Goal: Navigation & Orientation: Understand site structure

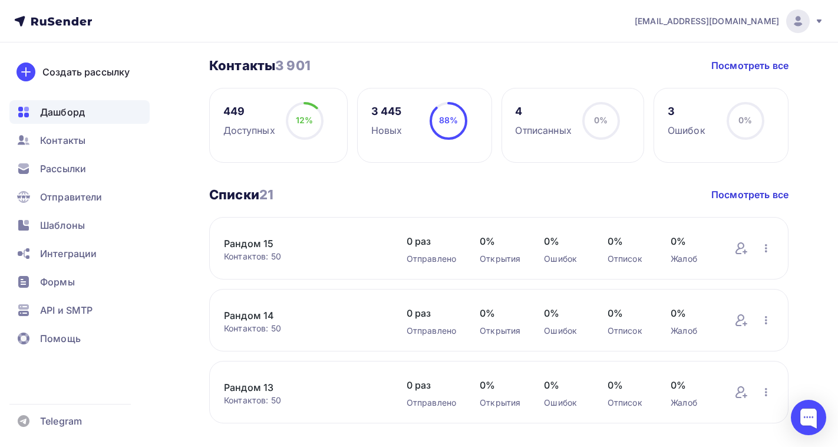
scroll to position [236, 0]
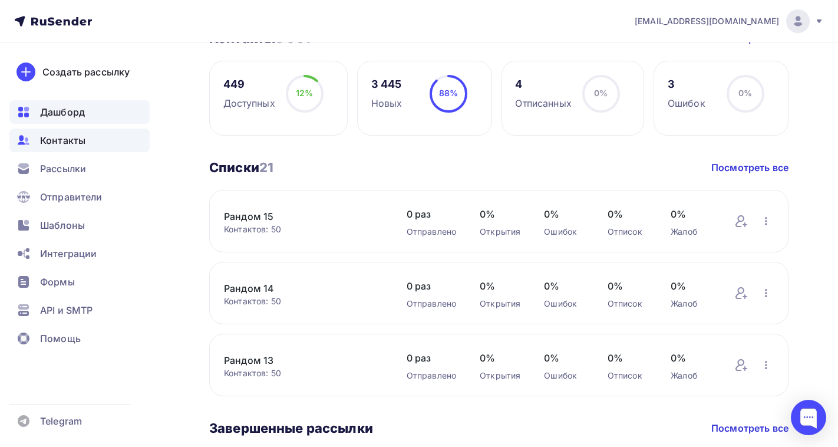
click at [86, 145] on div "Контакты" at bounding box center [79, 140] width 140 height 24
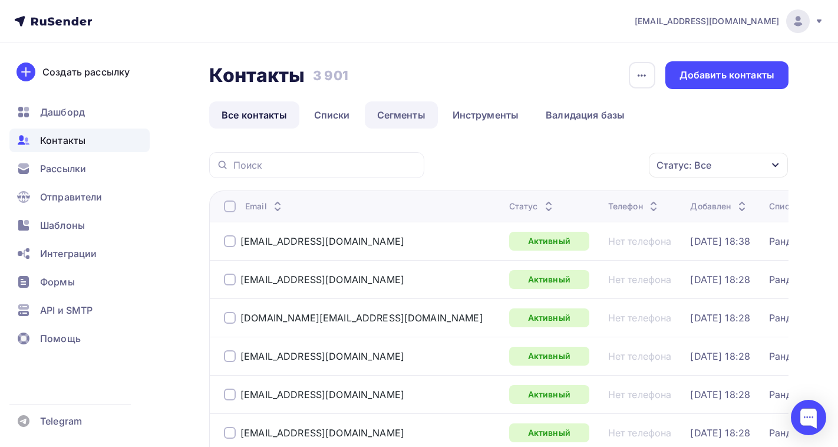
click at [395, 117] on link "Сегменты" at bounding box center [401, 114] width 73 height 27
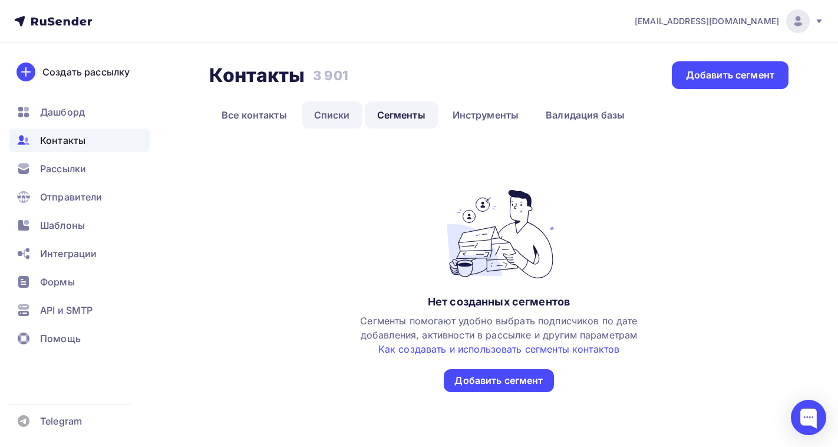
click at [330, 118] on link "Списки" at bounding box center [332, 114] width 61 height 27
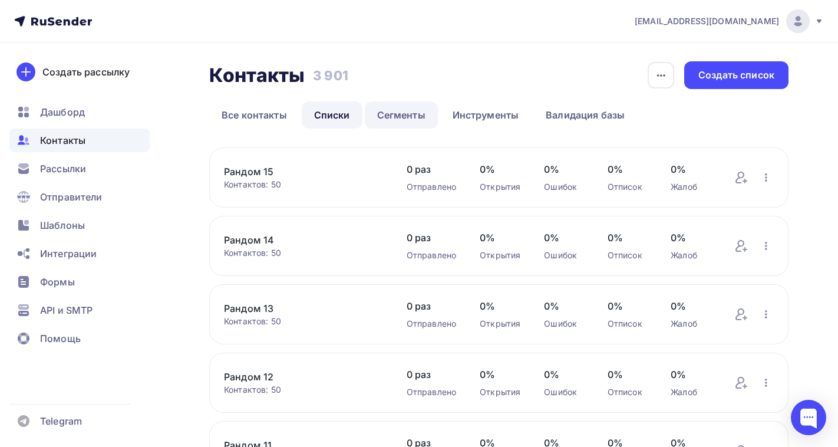
click at [396, 111] on link "Сегменты" at bounding box center [401, 114] width 73 height 27
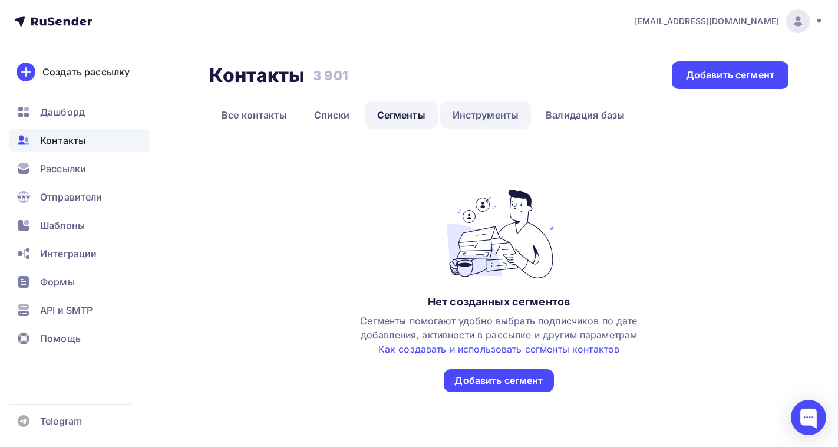
click at [465, 118] on link "Инструменты" at bounding box center [485, 114] width 91 height 27
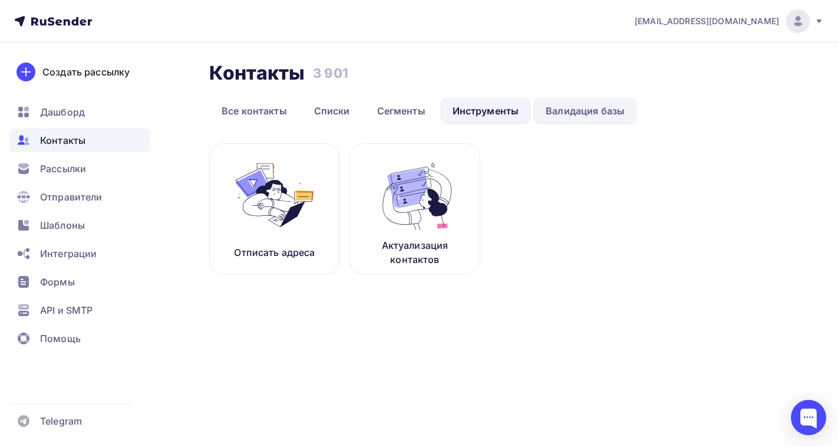
click at [570, 115] on link "Валидация базы" at bounding box center [585, 110] width 104 height 27
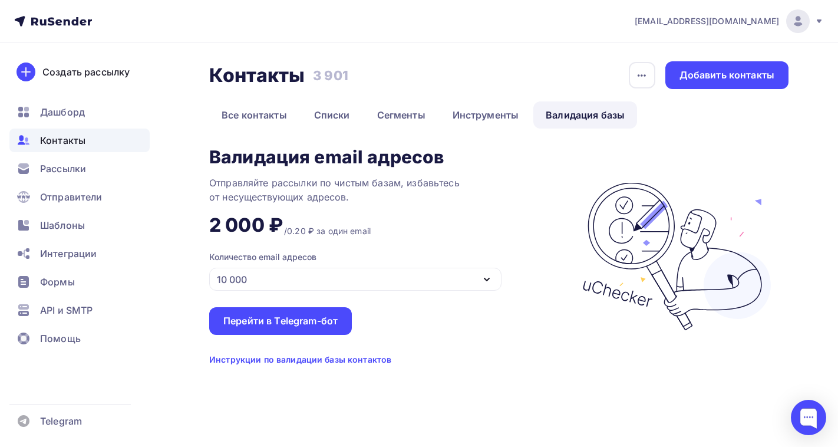
click at [318, 277] on div "10 000" at bounding box center [355, 278] width 292 height 23
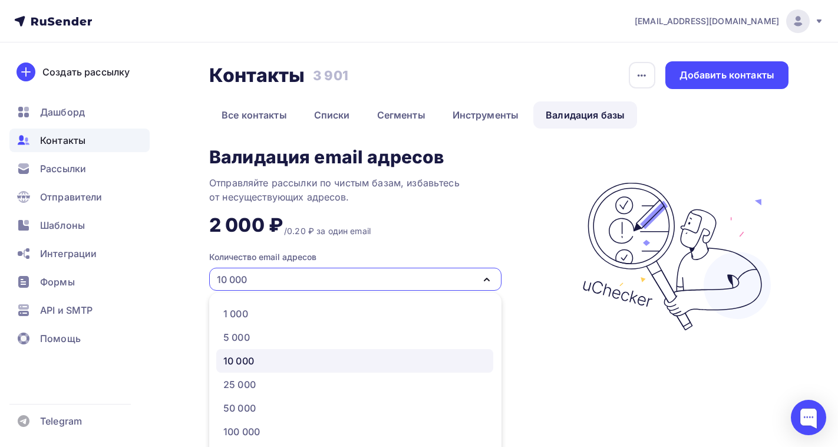
scroll to position [40, 0]
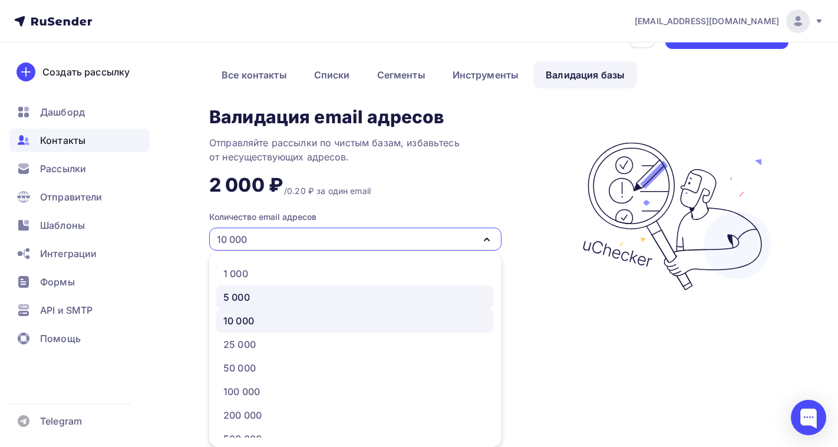
click at [299, 305] on link "5 000" at bounding box center [354, 297] width 277 height 24
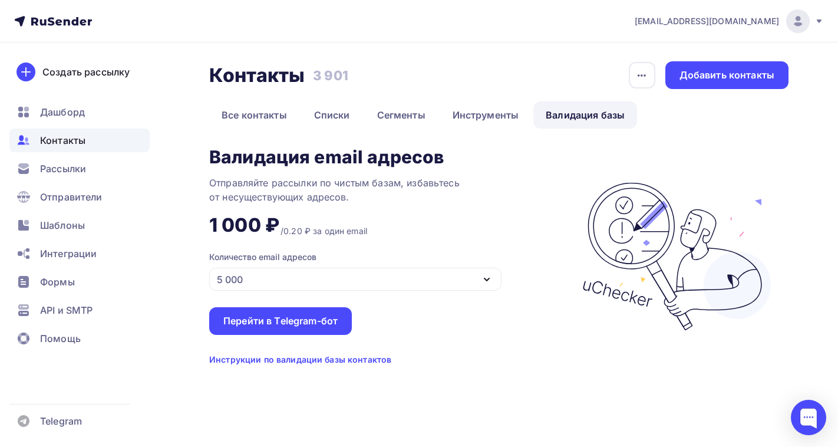
scroll to position [0, 0]
click at [70, 171] on span "Рассылки" at bounding box center [63, 168] width 46 height 14
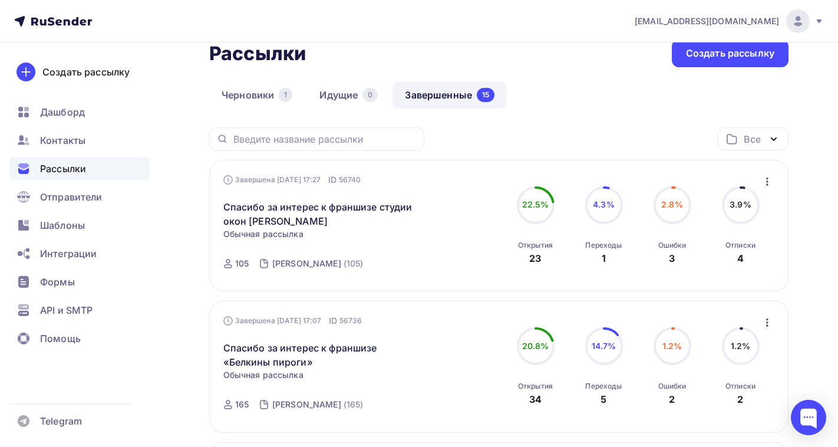
scroll to position [75, 0]
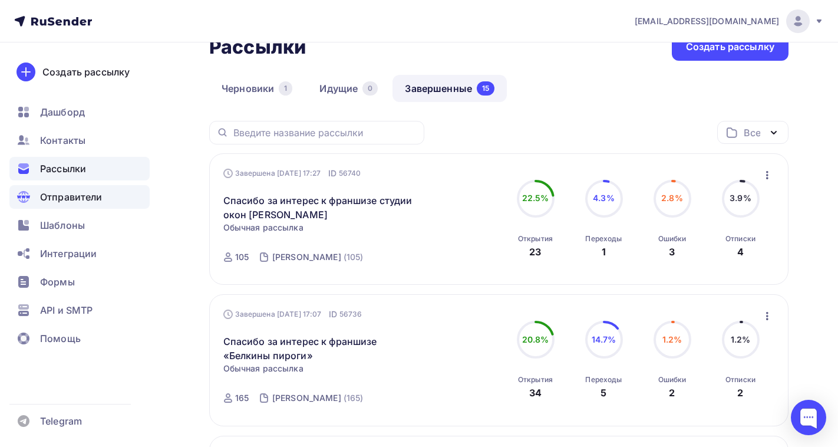
click at [78, 191] on span "Отправители" at bounding box center [71, 197] width 62 height 14
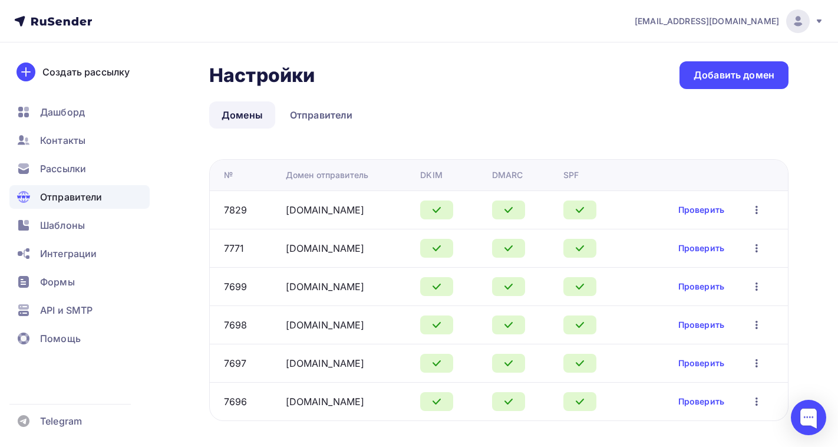
scroll to position [21, 0]
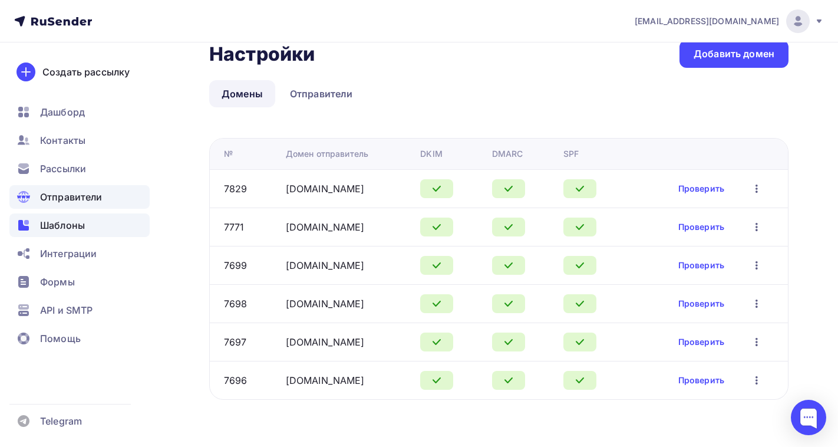
click at [38, 234] on div "Шаблоны" at bounding box center [79, 225] width 140 height 24
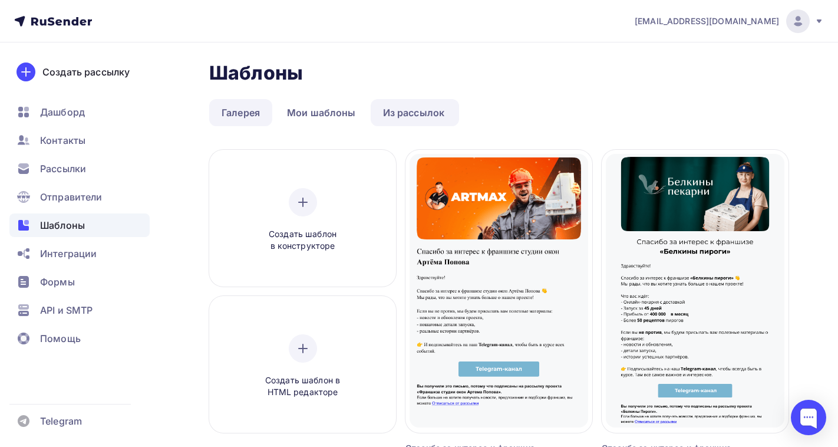
click at [243, 115] on link "Галерея" at bounding box center [240, 112] width 63 height 27
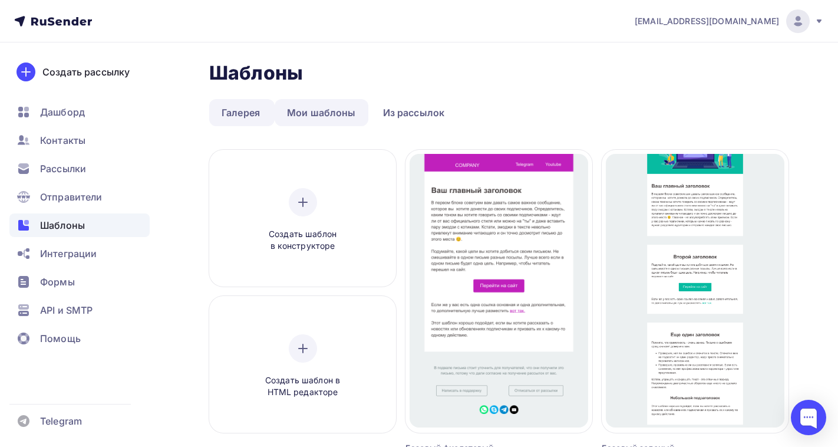
click at [330, 111] on link "Мои шаблоны" at bounding box center [322, 112] width 94 height 27
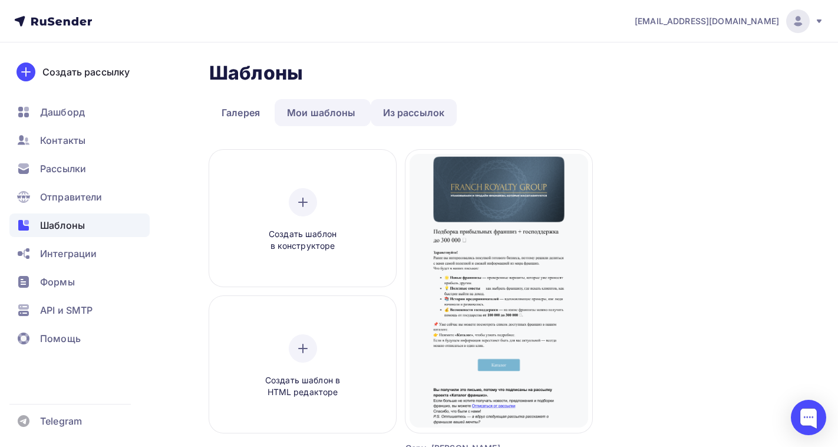
click at [410, 117] on link "Из рассылок" at bounding box center [414, 112] width 87 height 27
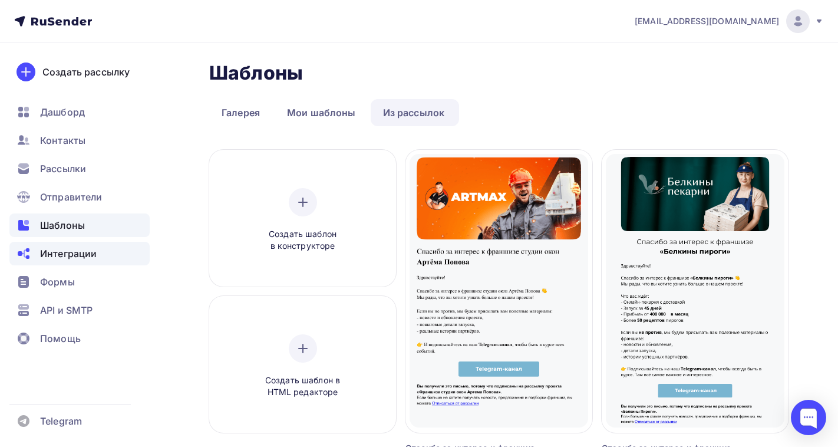
click at [75, 246] on span "Интеграции" at bounding box center [68, 253] width 57 height 14
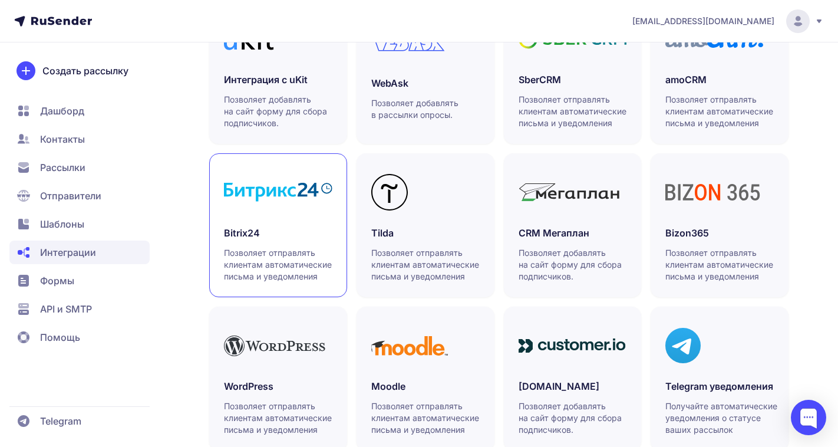
scroll to position [363, 0]
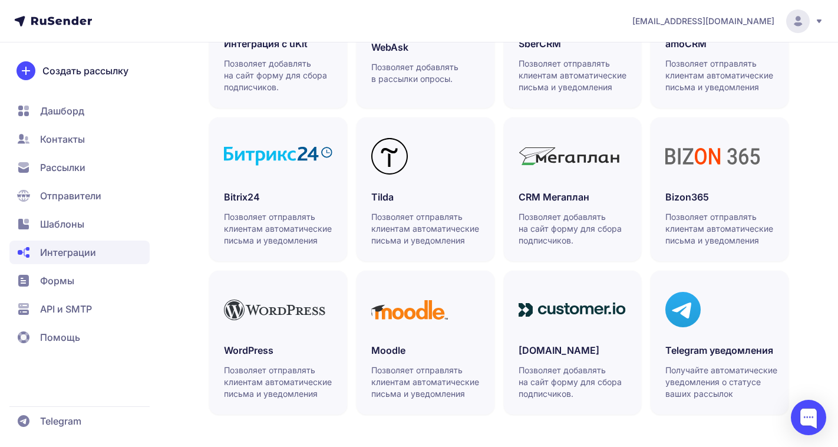
click at [107, 275] on span "Формы" at bounding box center [79, 281] width 140 height 24
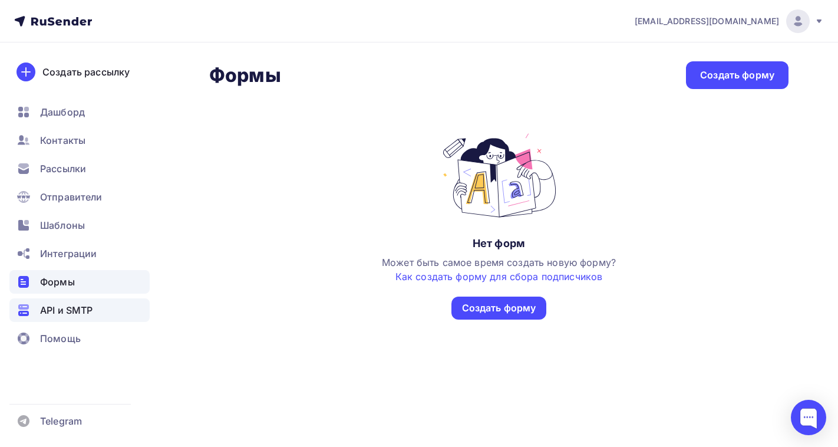
click at [100, 314] on div "API и SMTP" at bounding box center [79, 310] width 140 height 24
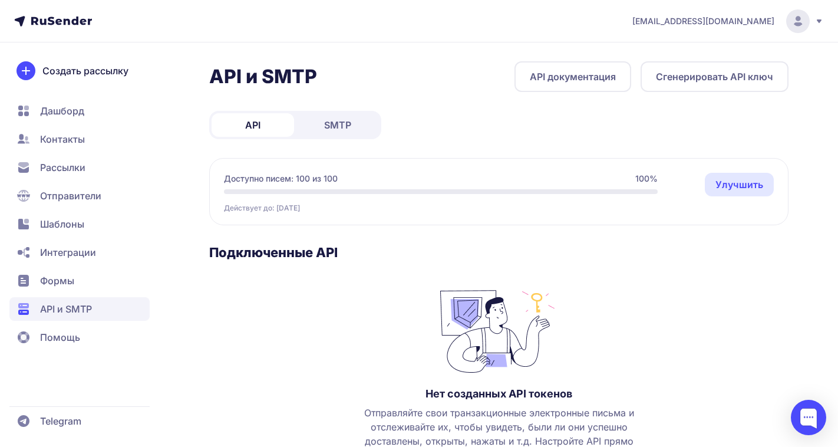
scroll to position [14, 0]
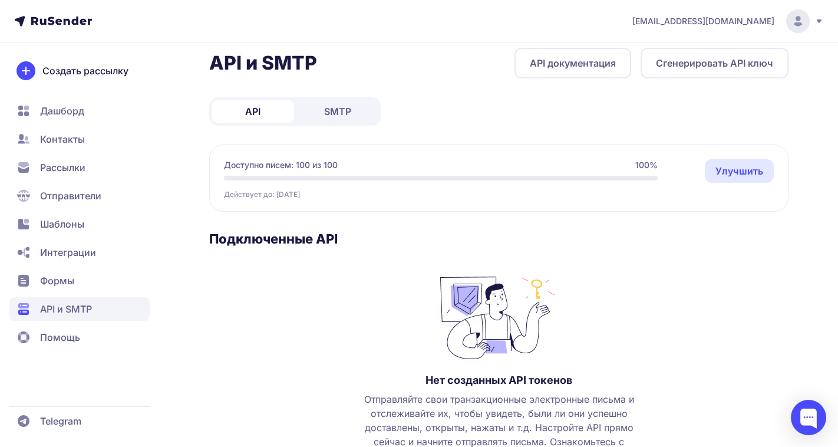
click at [348, 110] on span "SMTP" at bounding box center [337, 111] width 27 height 14
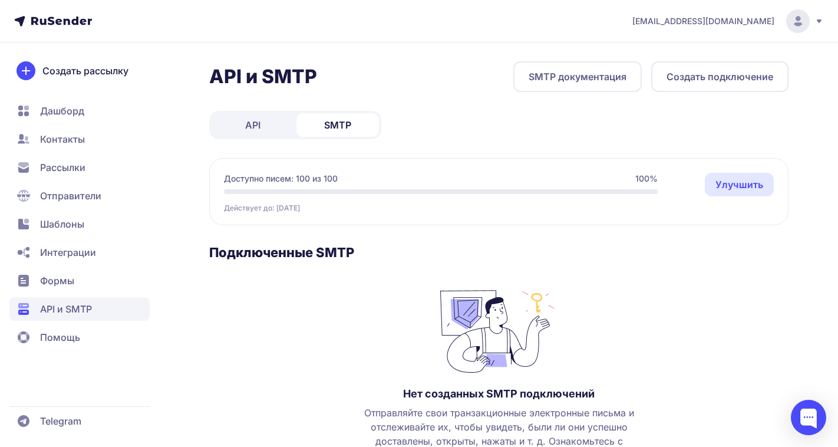
click at [263, 123] on link "API" at bounding box center [252, 125] width 82 height 24
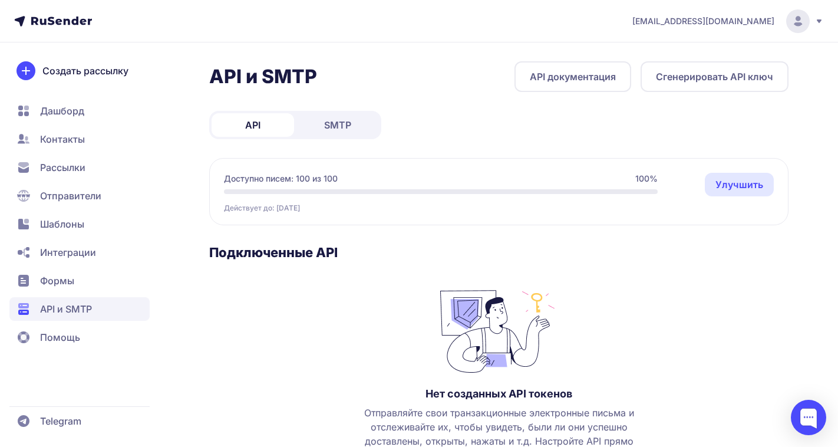
click at [82, 115] on span "Дашборд" at bounding box center [62, 111] width 44 height 14
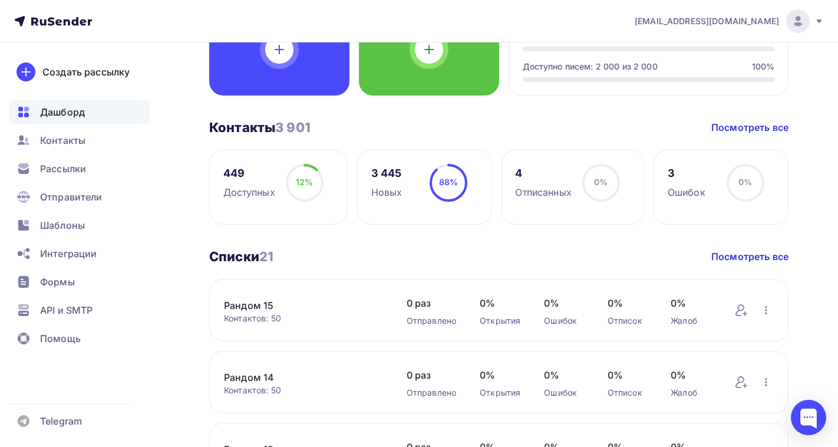
scroll to position [125, 0]
